Goal: Use online tool/utility: Use online tool/utility

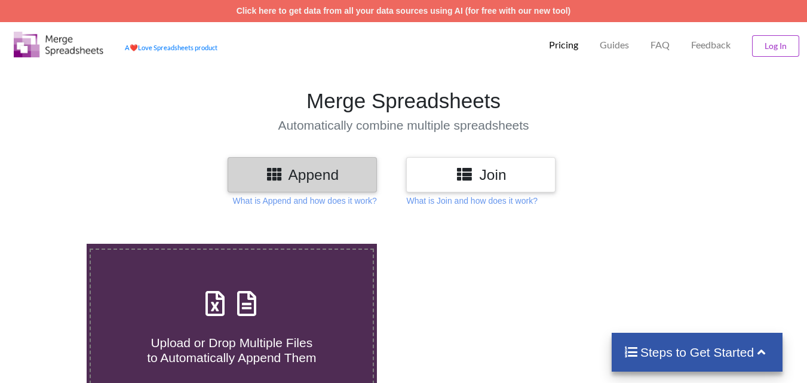
click at [269, 293] on div "Upload or Drop Multiple Files to Automatically Append Them" at bounding box center [232, 325] width 282 height 81
click at [54, 244] on input "Upload or Drop Multiple Files to Automatically Append Them" at bounding box center [54, 244] width 0 height 0
type input "C:\fakepath\mv-report-[DATE]-[DATE] (61).csv"
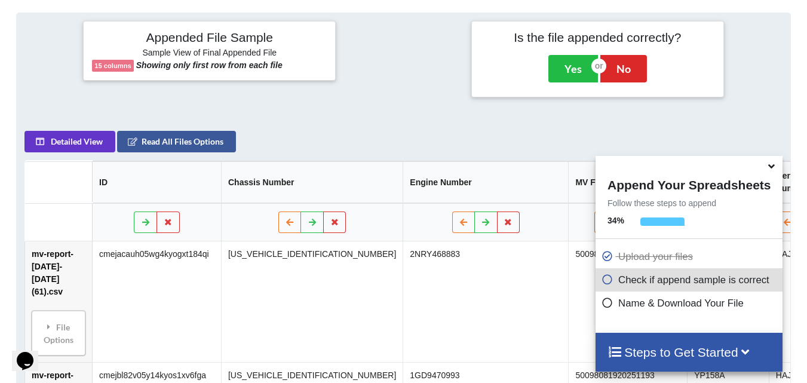
scroll to position [405, 0]
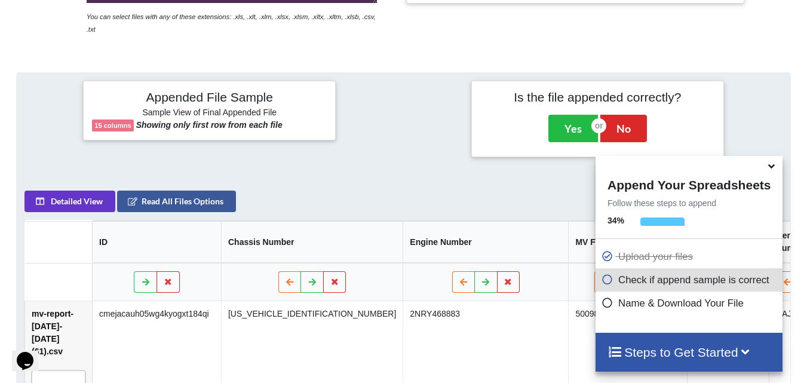
click at [771, 167] on icon at bounding box center [771, 164] width 13 height 11
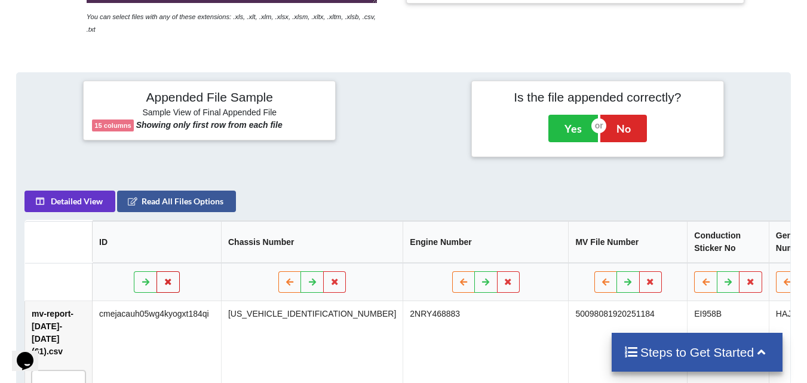
click at [173, 272] on button at bounding box center [167, 281] width 23 height 21
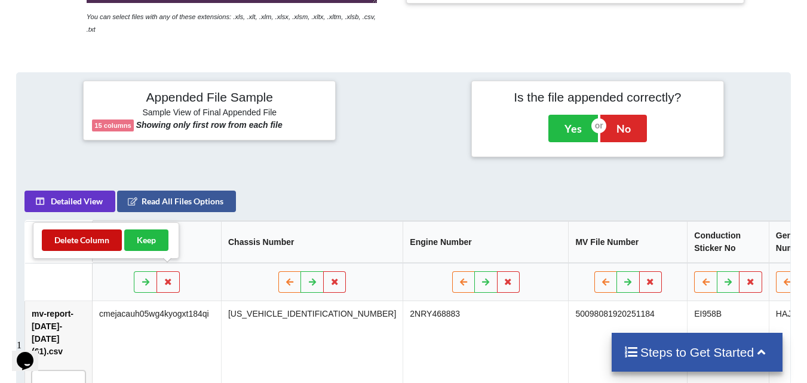
click at [70, 238] on button "Delete Column" at bounding box center [82, 239] width 80 height 21
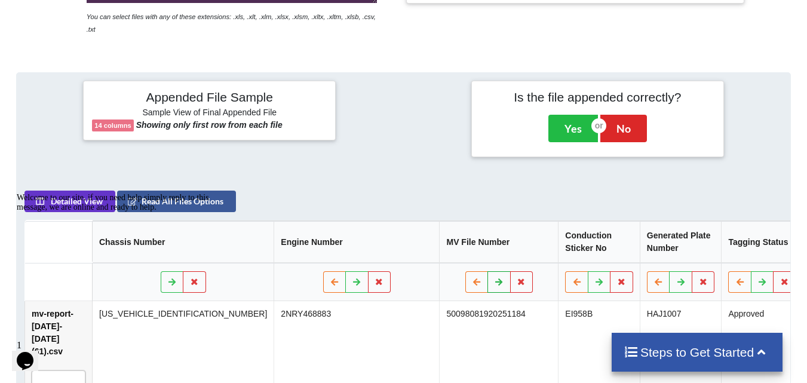
click at [494, 278] on icon at bounding box center [499, 281] width 10 height 7
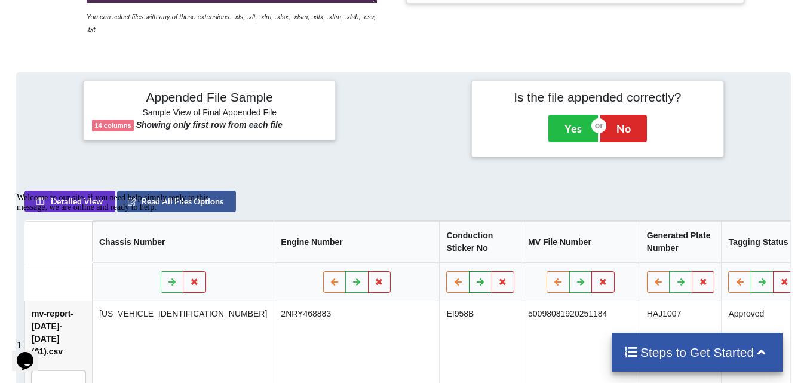
click at [469, 276] on button at bounding box center [480, 281] width 23 height 21
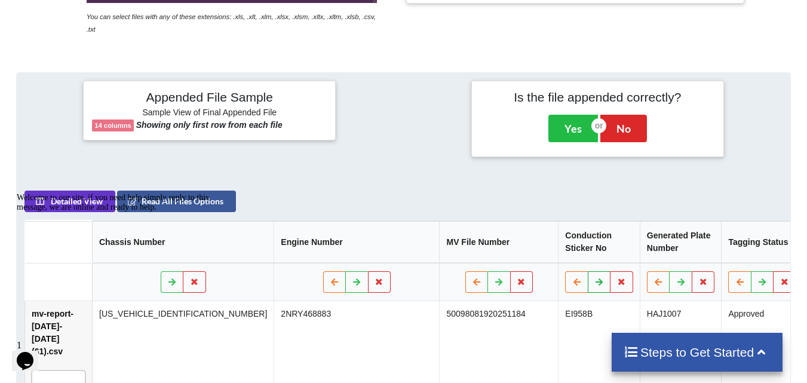
click at [594, 278] on icon at bounding box center [599, 281] width 10 height 7
click at [494, 278] on icon at bounding box center [499, 281] width 10 height 7
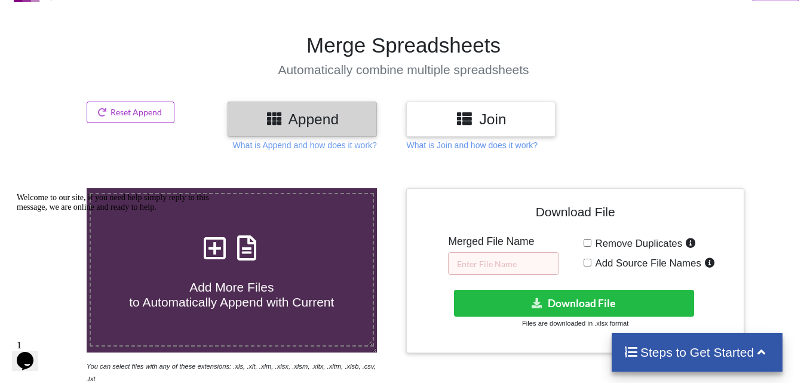
scroll to position [119, 0]
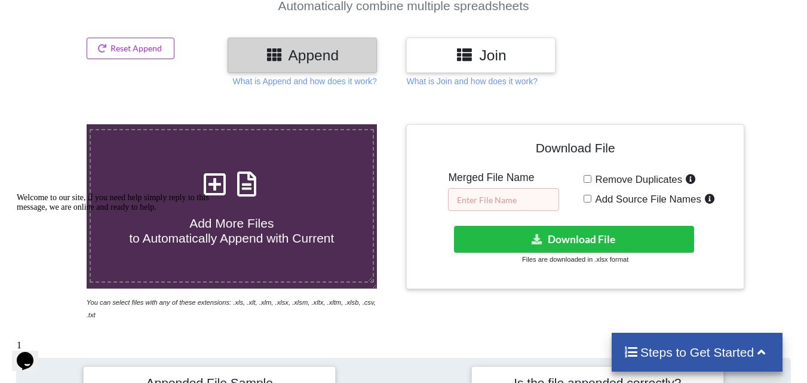
click at [481, 199] on input "text" at bounding box center [503, 199] width 111 height 23
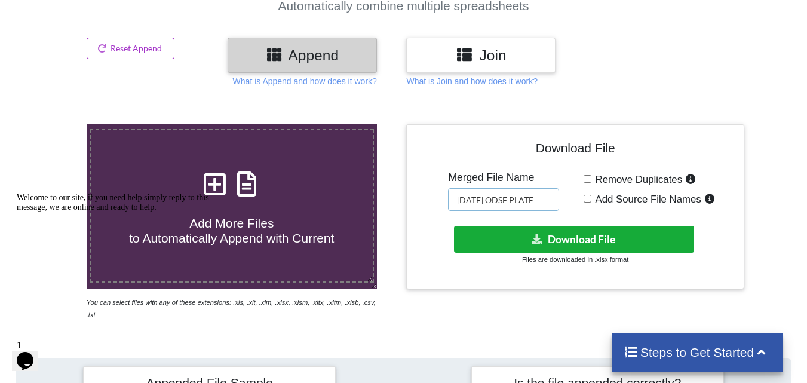
type input "[DATE] ODSF PLATE"
click at [541, 242] on icon at bounding box center [537, 238] width 13 height 9
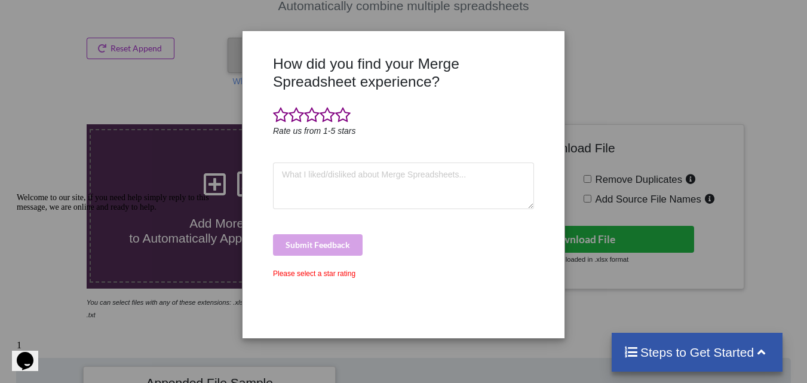
click at [310, 126] on icon "Rate us from 1-5 stars" at bounding box center [314, 131] width 83 height 10
click at [327, 116] on span at bounding box center [327, 115] width 16 height 17
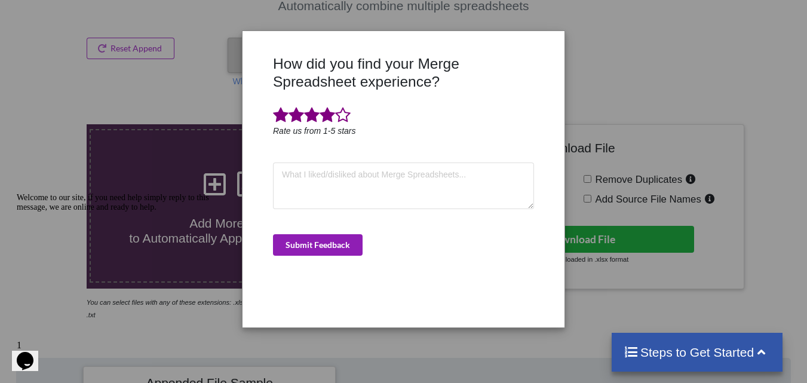
click at [342, 242] on button "Submit Feedback" at bounding box center [318, 244] width 90 height 21
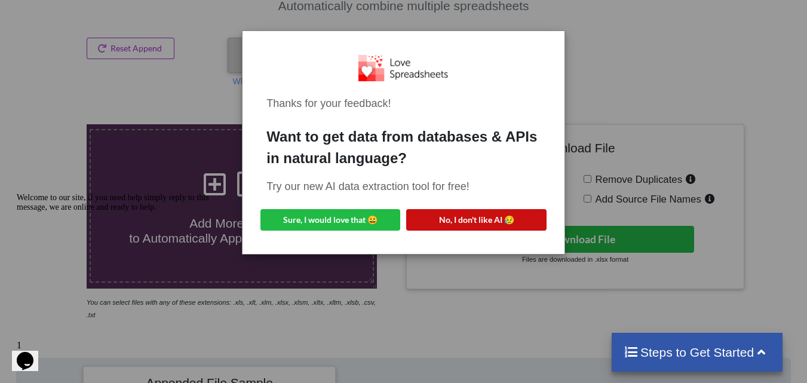
click at [485, 209] on button "No, I don't like AI 😥" at bounding box center [476, 219] width 140 height 21
